Goal: Download file/media

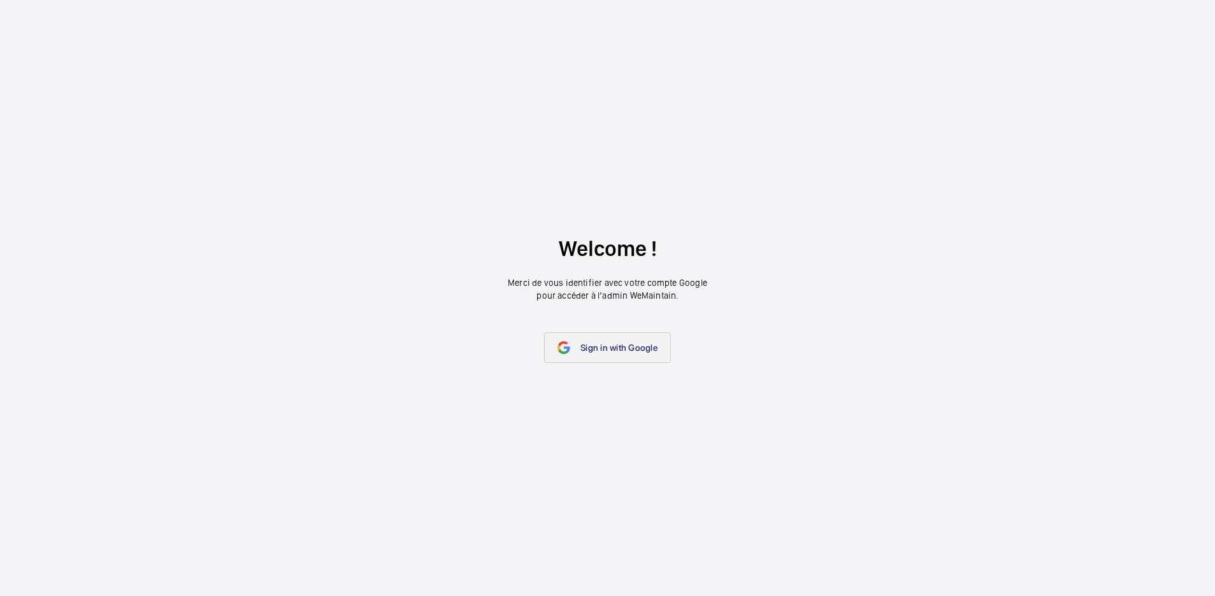
drag, startPoint x: 592, startPoint y: 349, endPoint x: 595, endPoint y: 341, distance: 8.9
click at [593, 350] on span "Sign in with Google" at bounding box center [618, 348] width 77 height 10
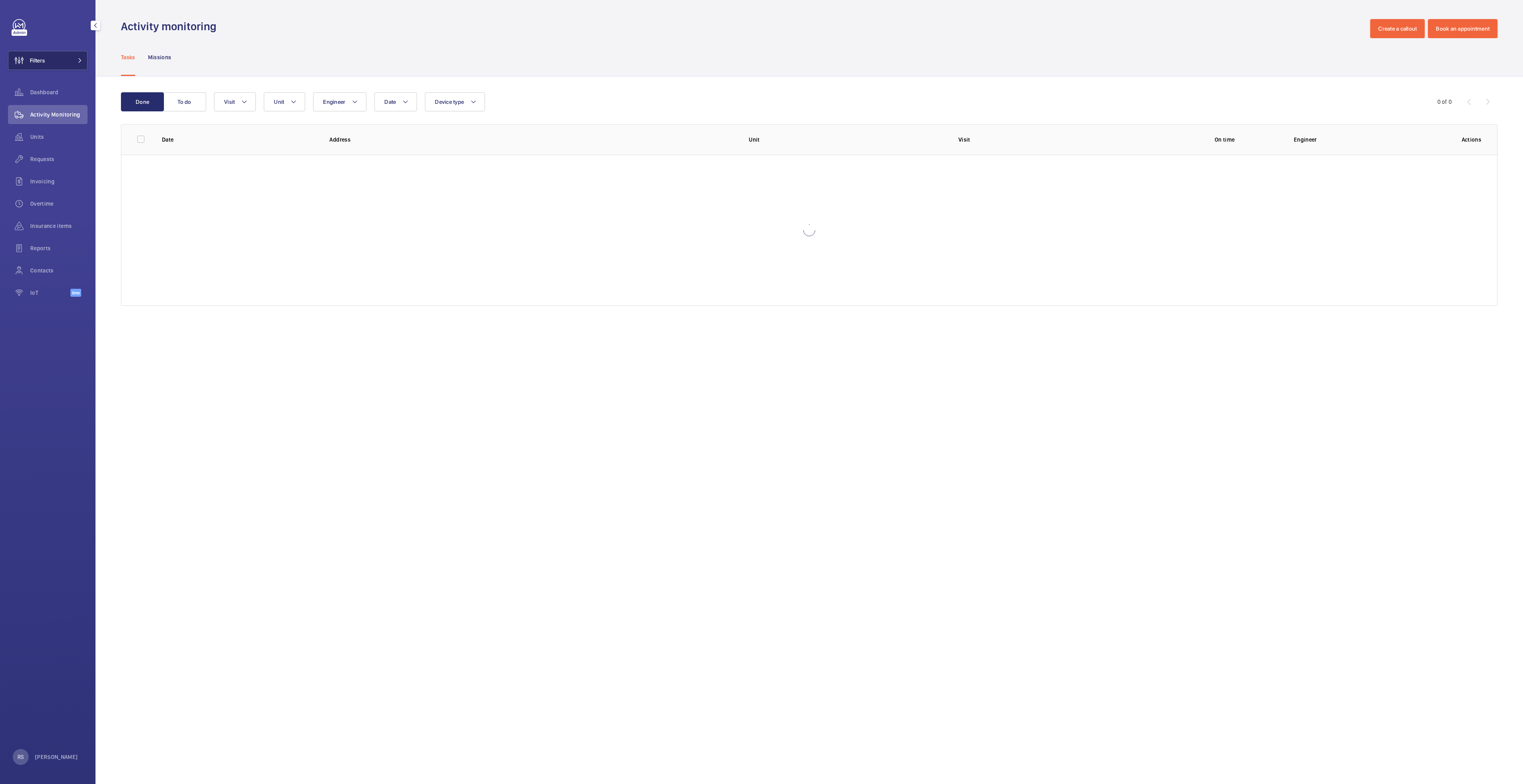
click at [86, 54] on button "Filters" at bounding box center [47, 61] width 79 height 19
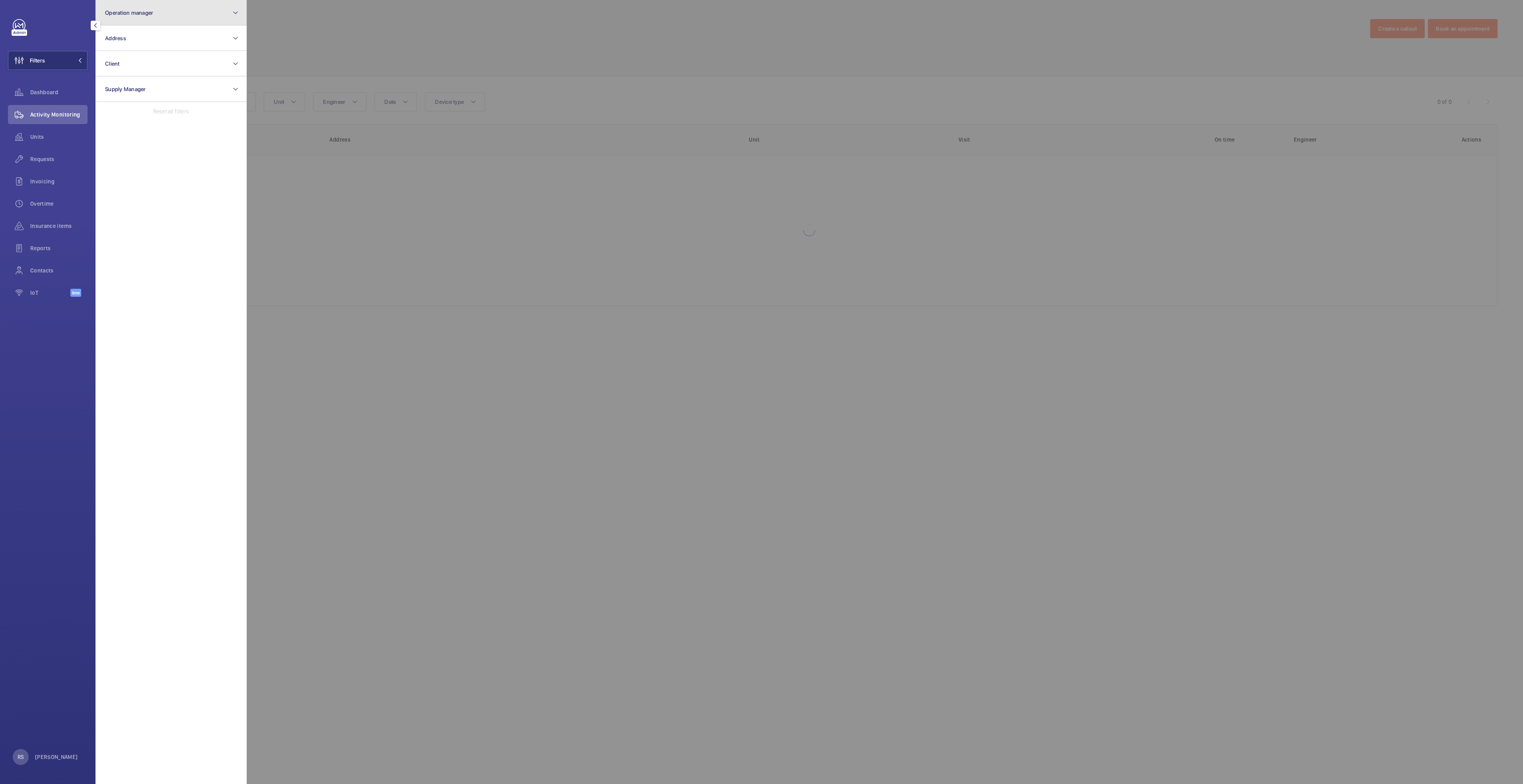
click at [132, 11] on span "Operation manager" at bounding box center [129, 12] width 48 height 6
click at [143, 84] on span "[PERSON_NAME]" at bounding box center [171, 83] width 109 height 8
click at [116, 84] on input "[PERSON_NAME]" at bounding box center [107, 82] width 16 height 16
checkbox input "true"
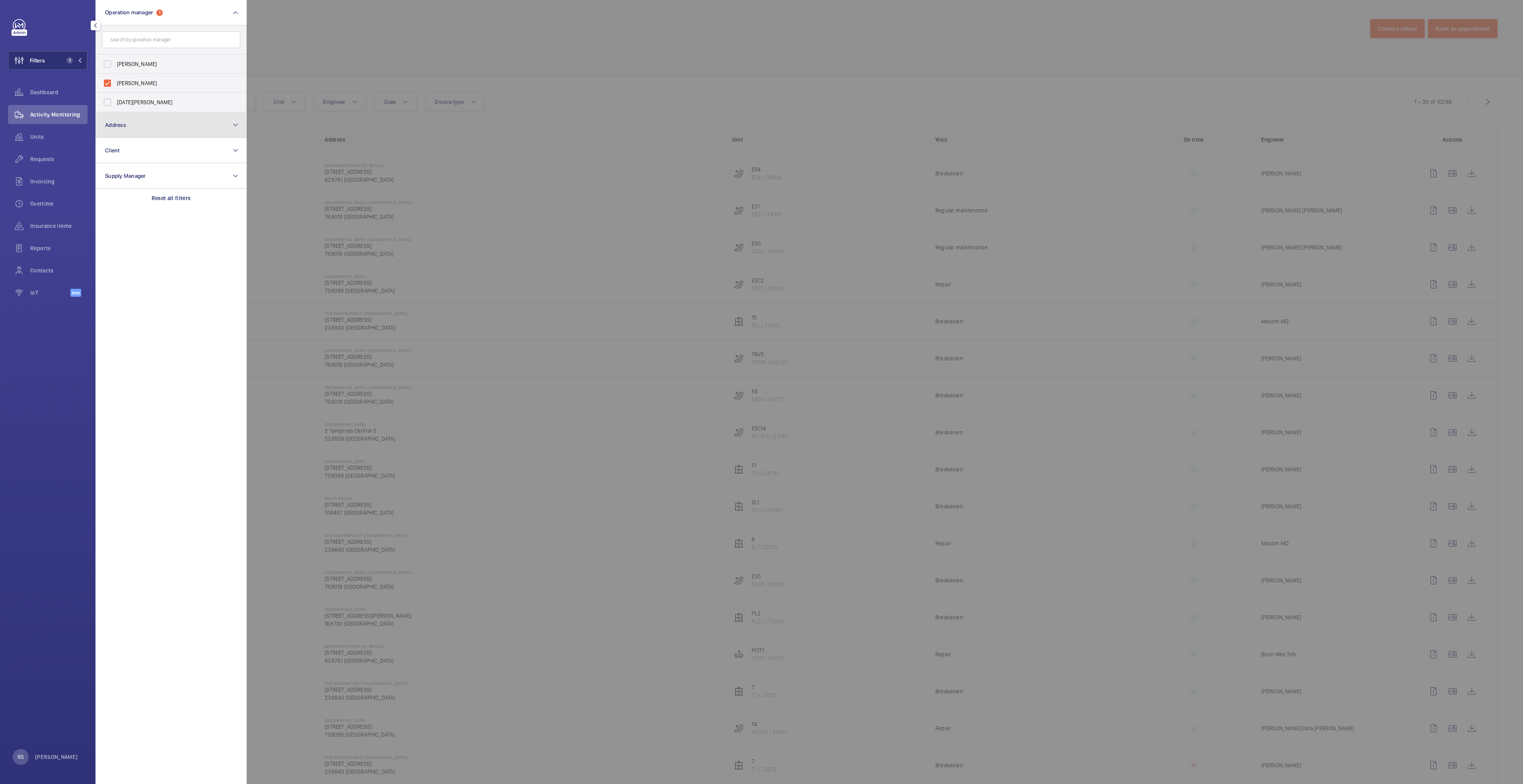
click at [155, 119] on button "Address" at bounding box center [171, 125] width 151 height 26
click at [137, 67] on input "text" at bounding box center [171, 65] width 139 height 17
type input "tiong bah"
click at [170, 147] on span "Tiong Bah ru Plaza (MCST) - [STREET_ADDRESS]" at bounding box center [171, 147] width 109 height 8
click at [116, 147] on input "Tiong Bah ru Plaza (MCST) - [STREET_ADDRESS]" at bounding box center [107, 146] width 16 height 16
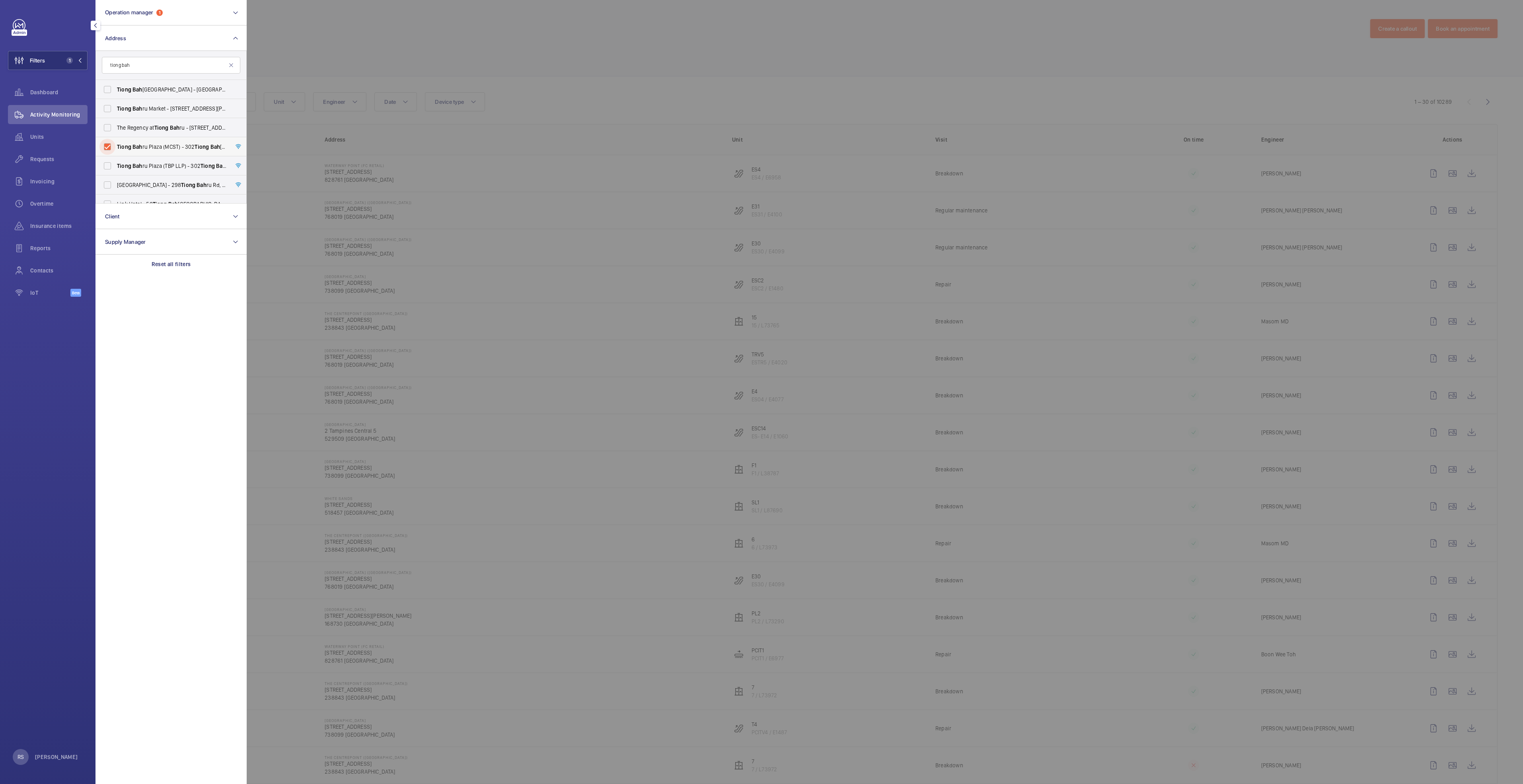
checkbox input "true"
click at [177, 165] on span "[GEOGRAPHIC_DATA] (TBP LLP) - [STREET_ADDRESS]" at bounding box center [171, 165] width 109 height 8
click at [116, 165] on input "[GEOGRAPHIC_DATA] (TBP LLP) - [STREET_ADDRESS]" at bounding box center [107, 165] width 16 height 16
checkbox input "true"
drag, startPoint x: 174, startPoint y: 189, endPoint x: 170, endPoint y: 185, distance: 5.7
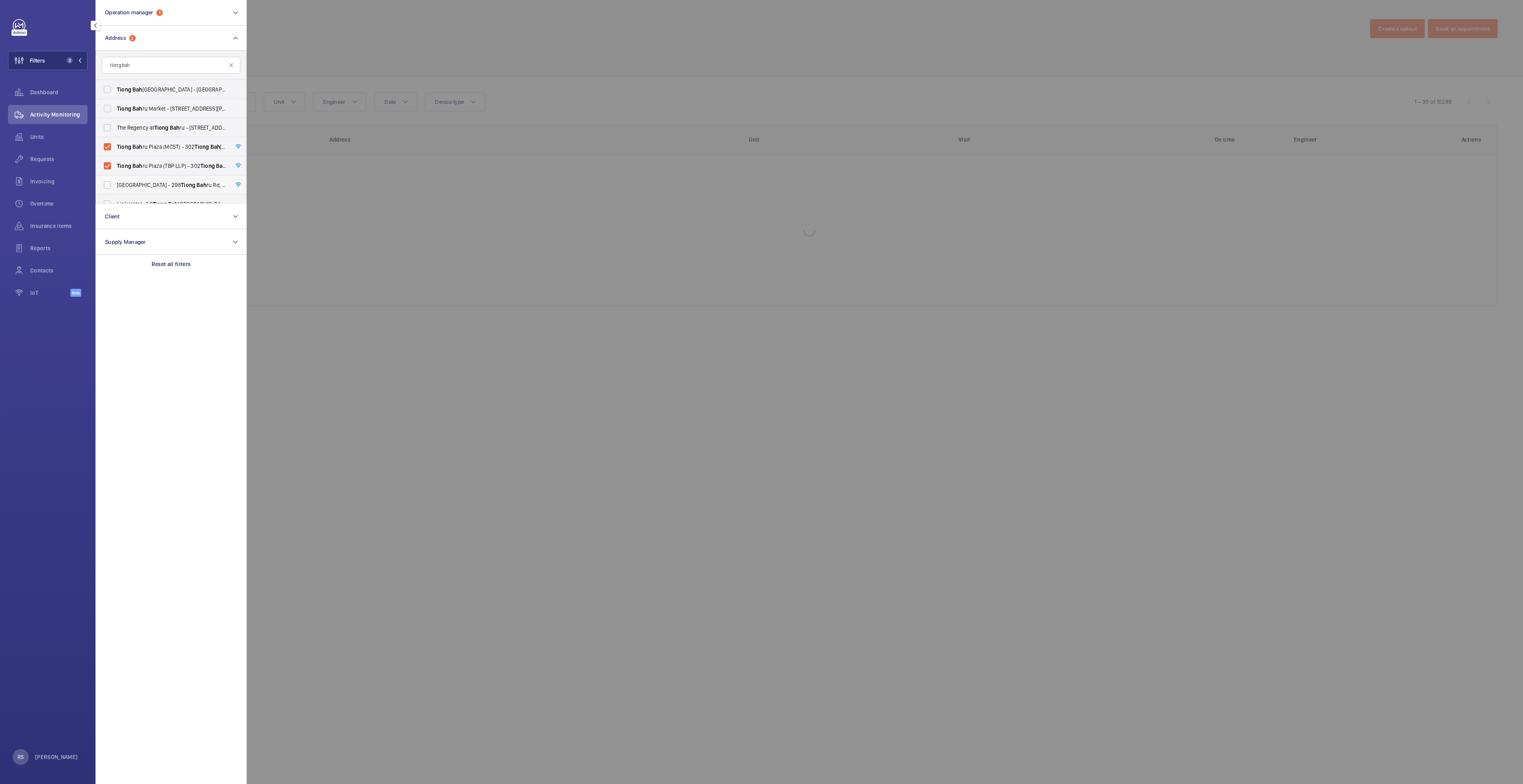
click at [174, 189] on label "[GEOGRAPHIC_DATA] - [STREET_ADDRESS]" at bounding box center [165, 185] width 139 height 19
click at [116, 189] on input "[GEOGRAPHIC_DATA] - [STREET_ADDRESS]" at bounding box center [107, 185] width 16 height 16
checkbox input "true"
click at [463, 28] on div at bounding box center [1008, 392] width 1523 height 784
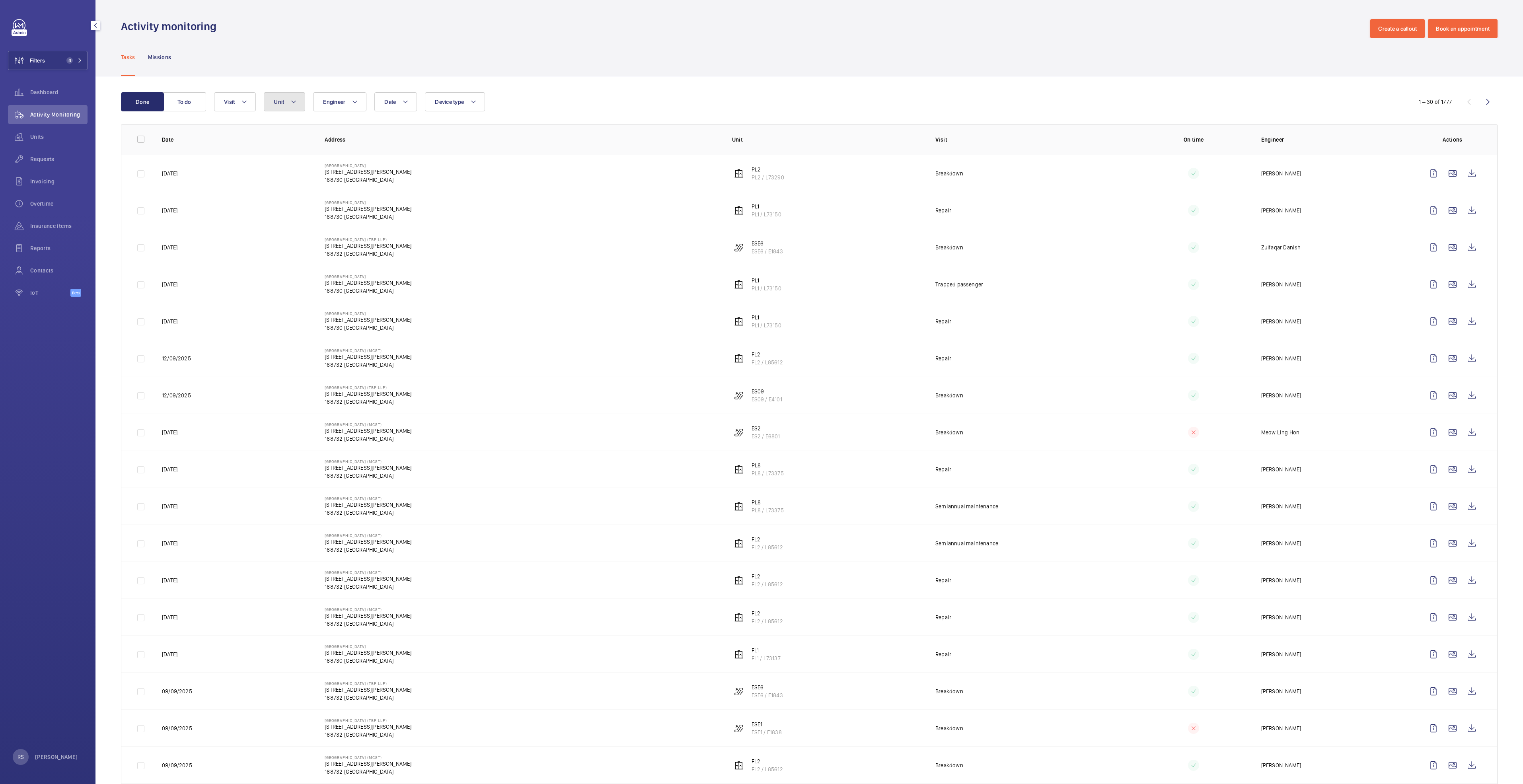
click at [295, 100] on mat-icon at bounding box center [293, 101] width 6 height 9
click at [327, 211] on span "PL2, PL2 / L73290" at bounding box center [348, 208] width 92 height 8
click at [280, 211] on input "PL2, PL2 / L73290" at bounding box center [280, 208] width 16 height 16
checkbox input "true"
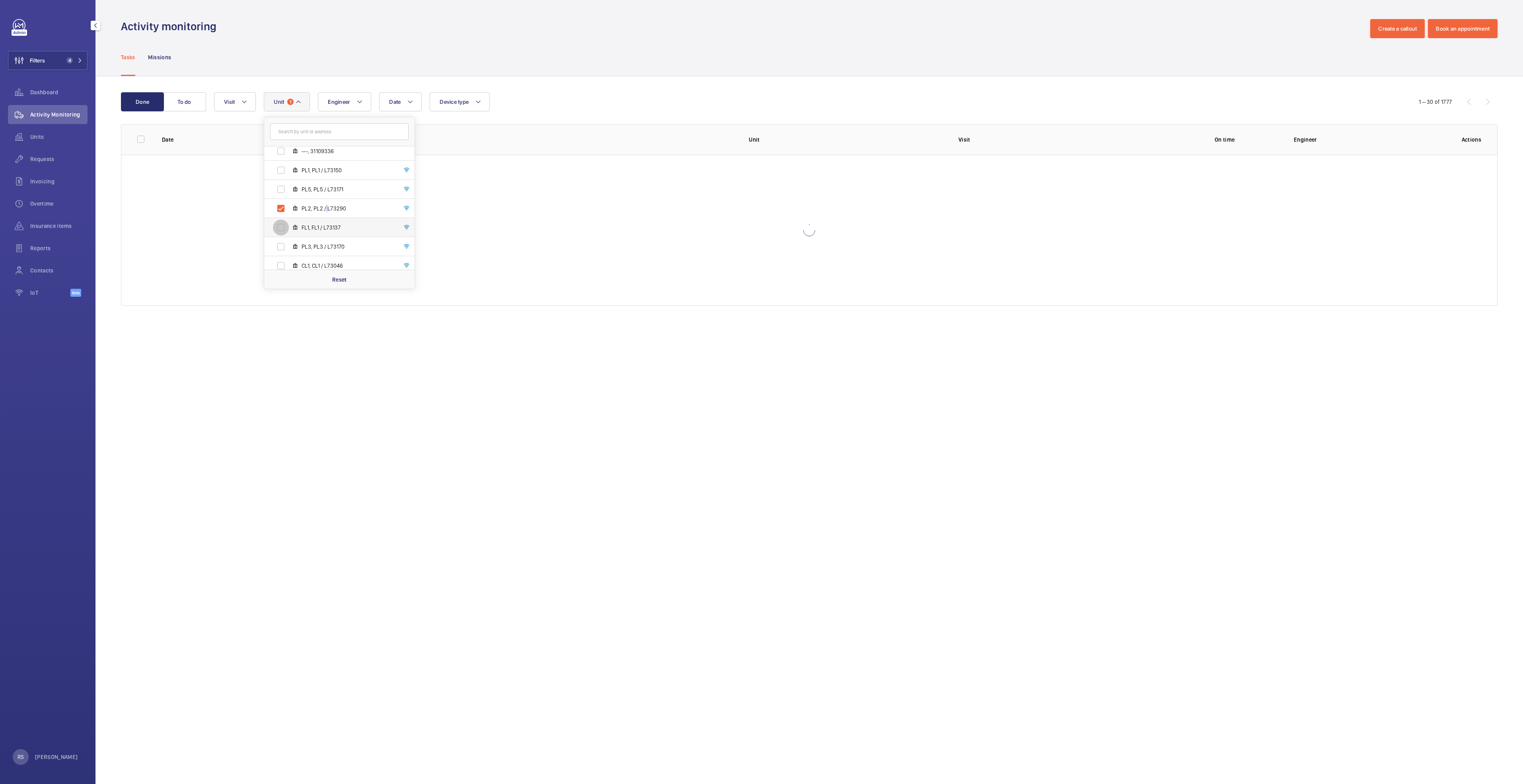
click at [282, 227] on input "FL1, FL1 / L73137" at bounding box center [280, 227] width 16 height 16
checkbox input "true"
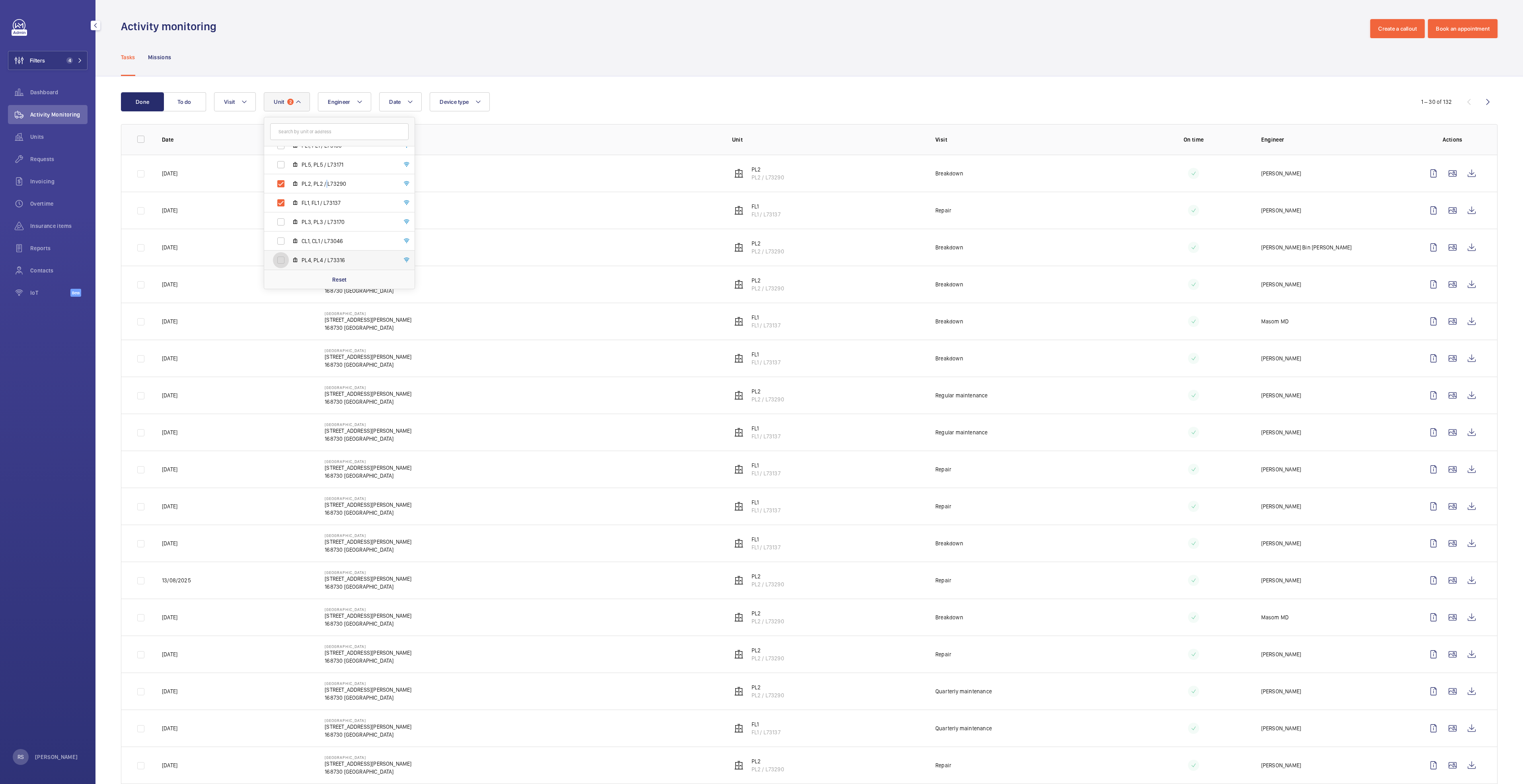
click at [284, 260] on input "PL4, PL4 / L73316" at bounding box center [280, 260] width 16 height 16
checkbox input "true"
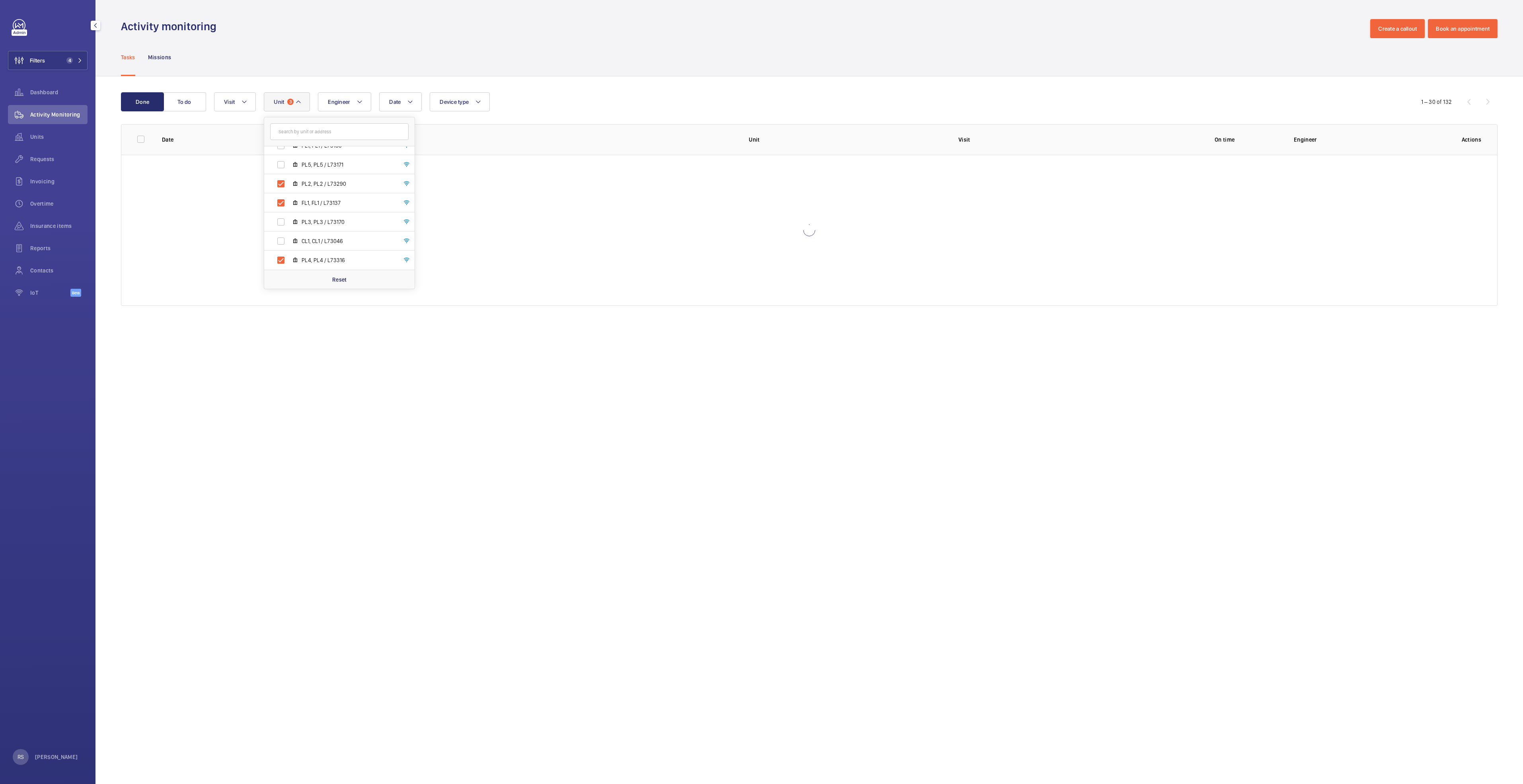
click at [565, 59] on div "Tasks Missions" at bounding box center [809, 57] width 1377 height 38
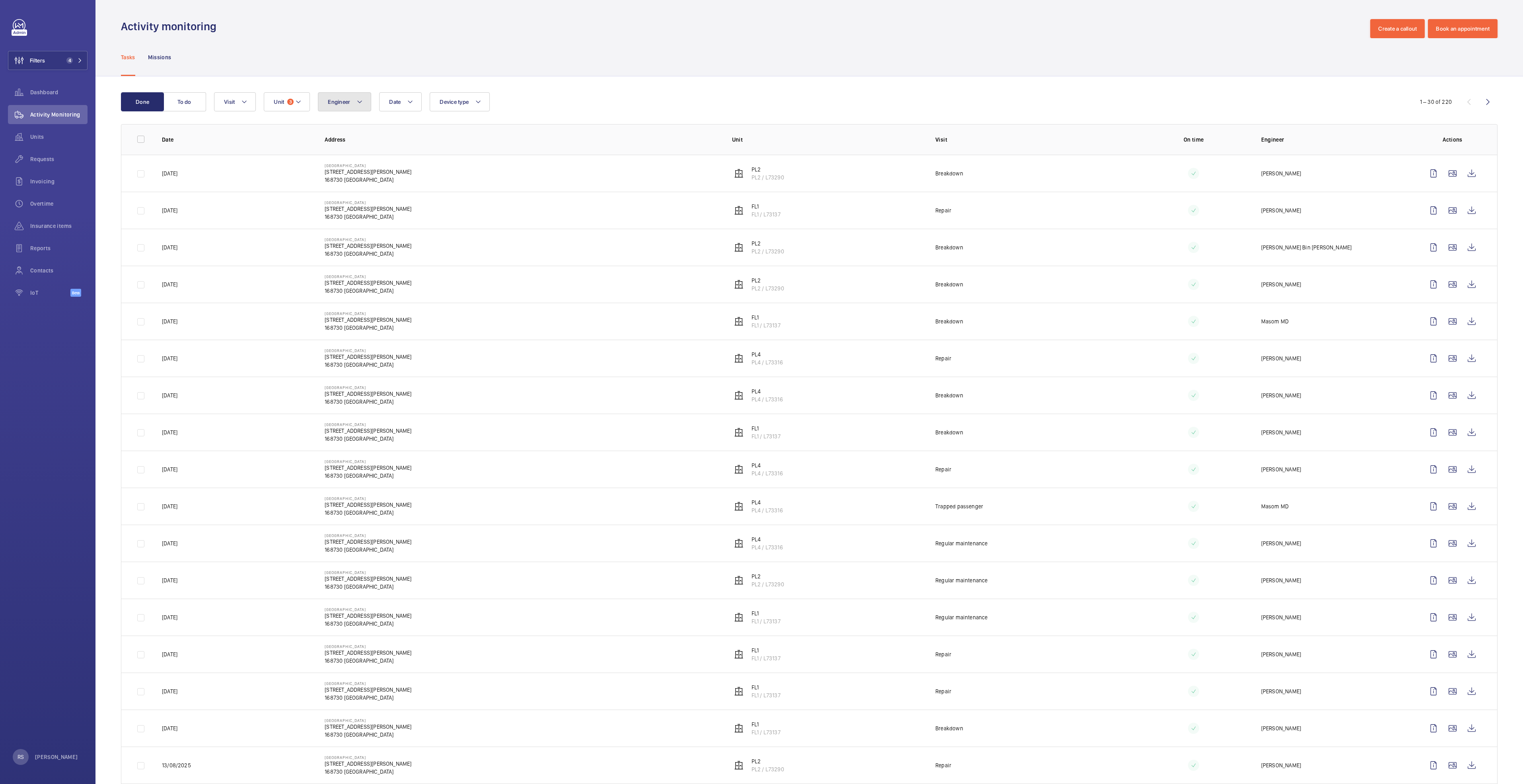
click at [357, 100] on mat-icon at bounding box center [360, 101] width 6 height 9
click at [478, 43] on div "Tasks Missions" at bounding box center [809, 57] width 1377 height 38
click at [240, 104] on button "Visit" at bounding box center [235, 102] width 42 height 19
click at [247, 174] on span "Breakdown" at bounding box center [290, 175] width 109 height 8
click at [234, 174] on input "Breakdown" at bounding box center [225, 175] width 16 height 16
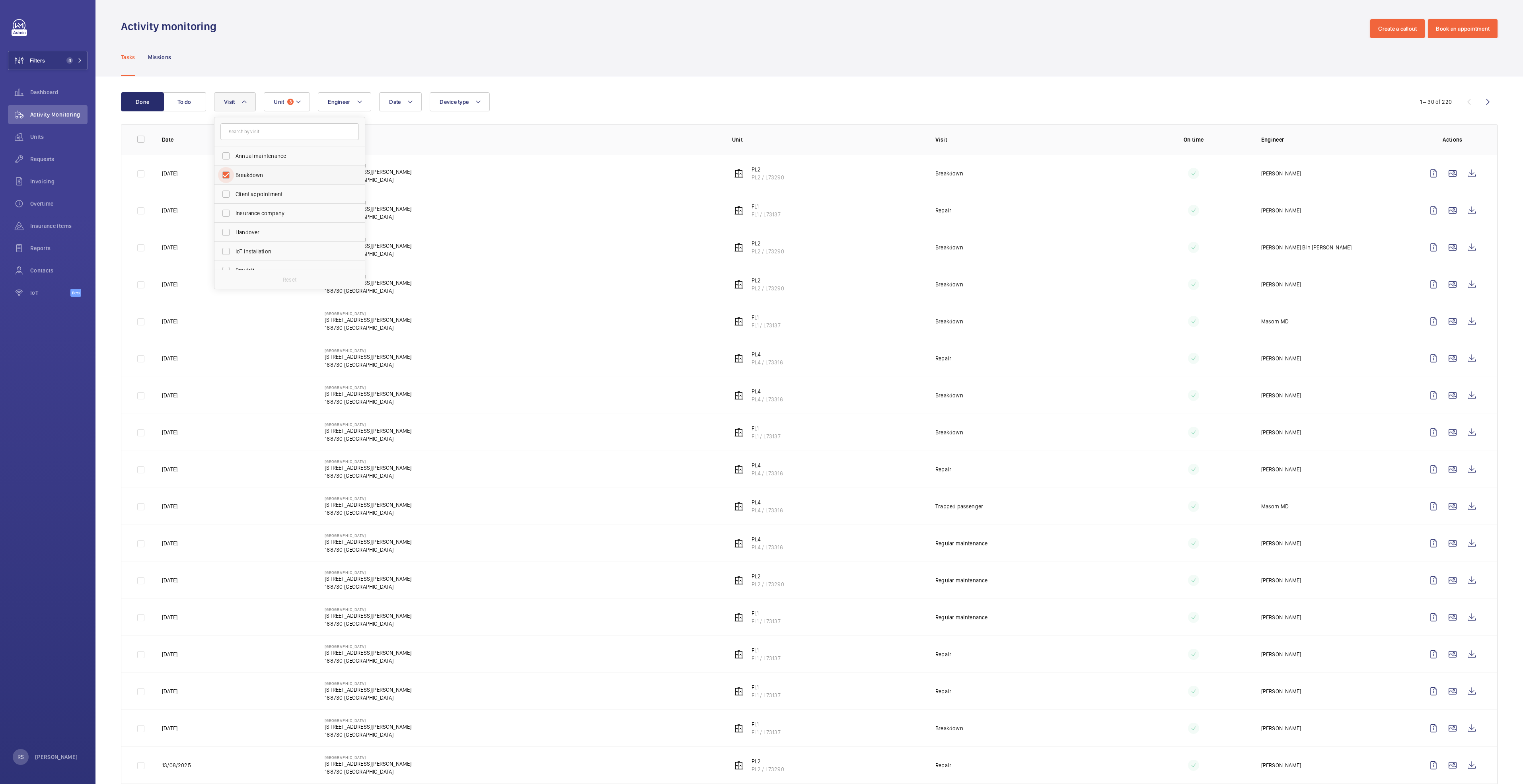
checkbox input "true"
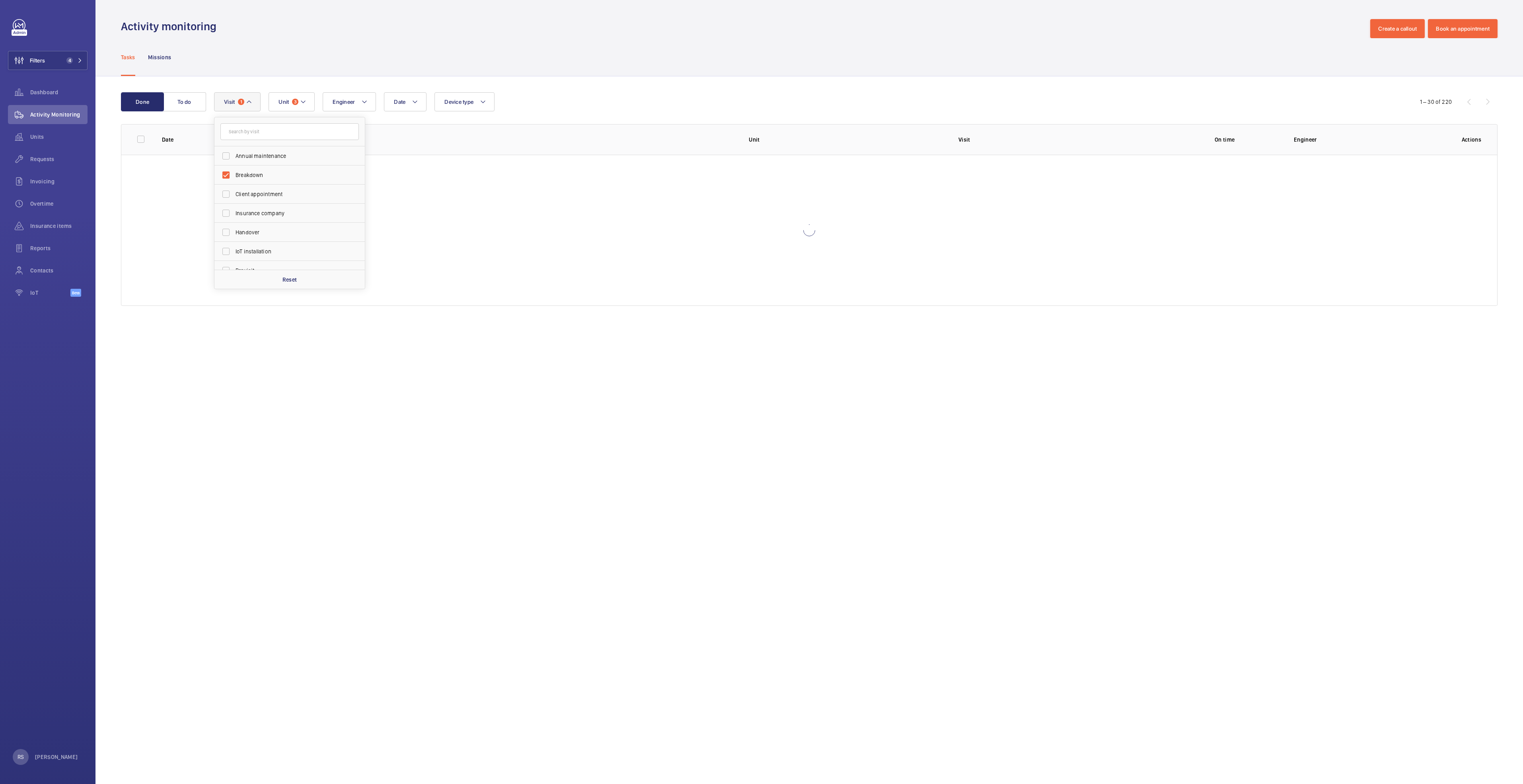
click at [573, 51] on div "Tasks Missions" at bounding box center [809, 57] width 1377 height 38
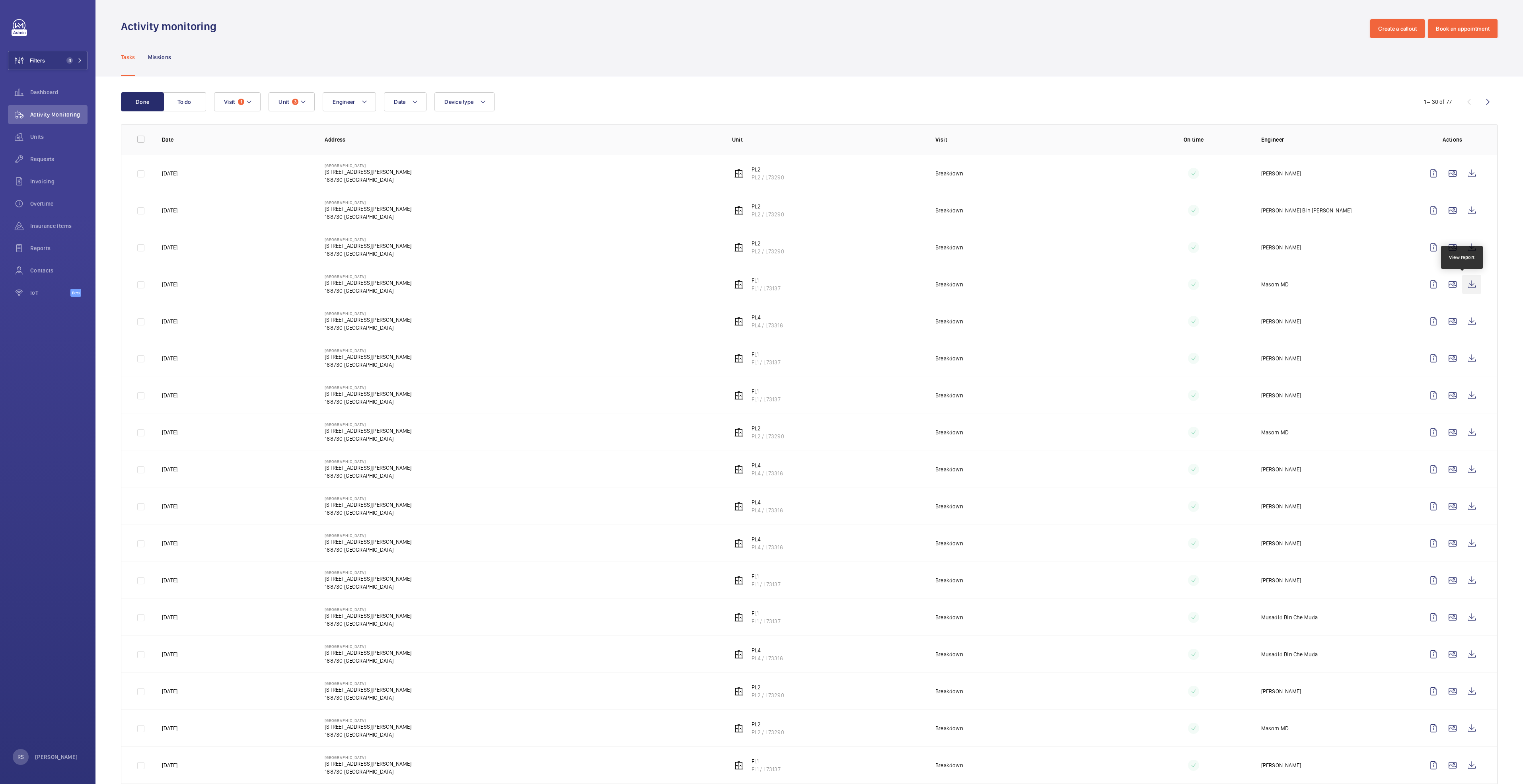
click at [1462, 287] on wm-front-icon-button at bounding box center [1472, 284] width 19 height 19
click at [1462, 396] on wm-front-icon-button at bounding box center [1472, 395] width 19 height 19
click at [1462, 171] on wm-front-icon-button at bounding box center [1472, 174] width 19 height 19
click at [1466, 434] on wm-front-icon-button at bounding box center [1472, 432] width 19 height 19
click at [1463, 732] on wm-front-icon-button at bounding box center [1472, 728] width 19 height 19
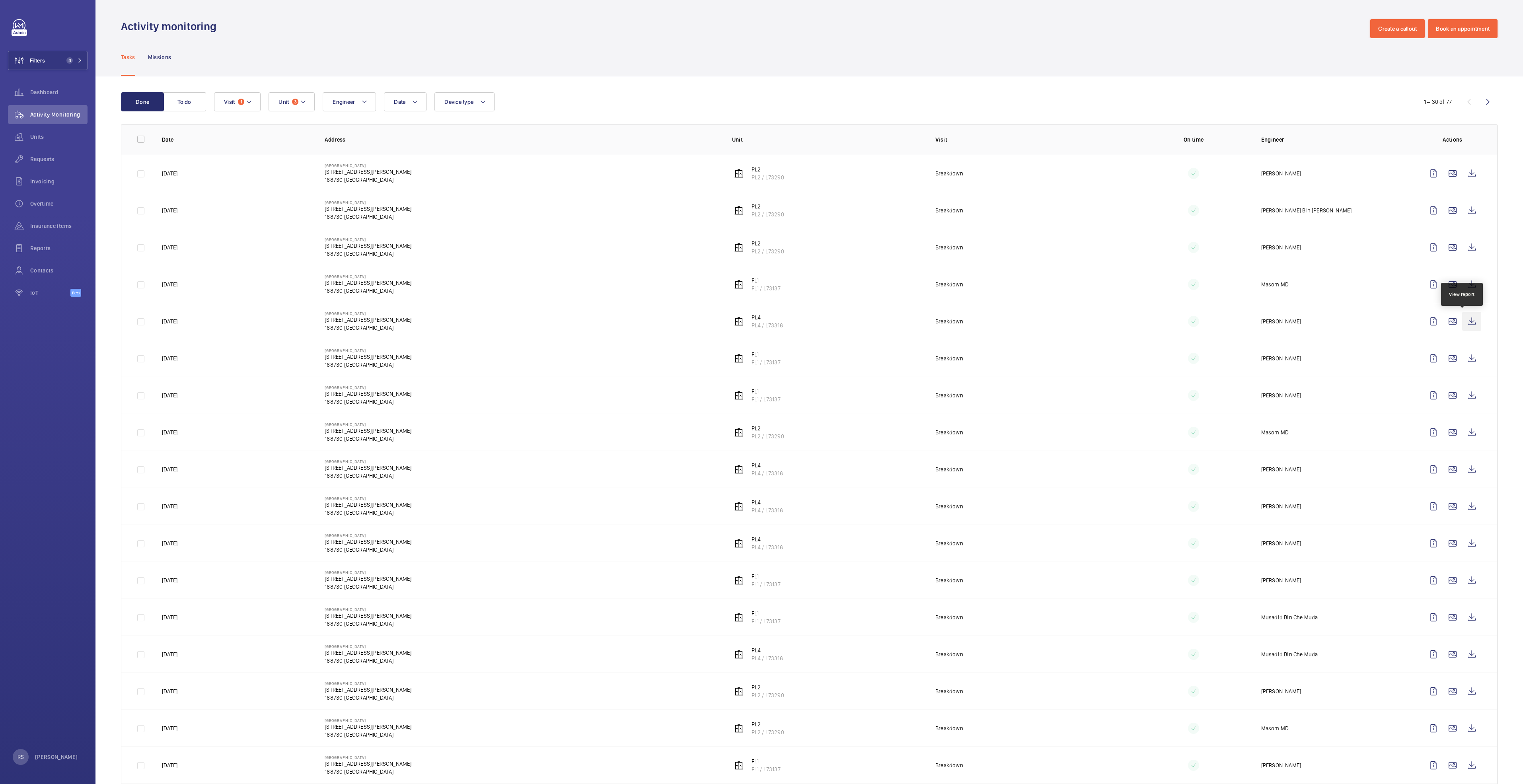
click at [1462, 325] on wm-front-icon-button at bounding box center [1472, 321] width 19 height 19
